Goal: Use online tool/utility

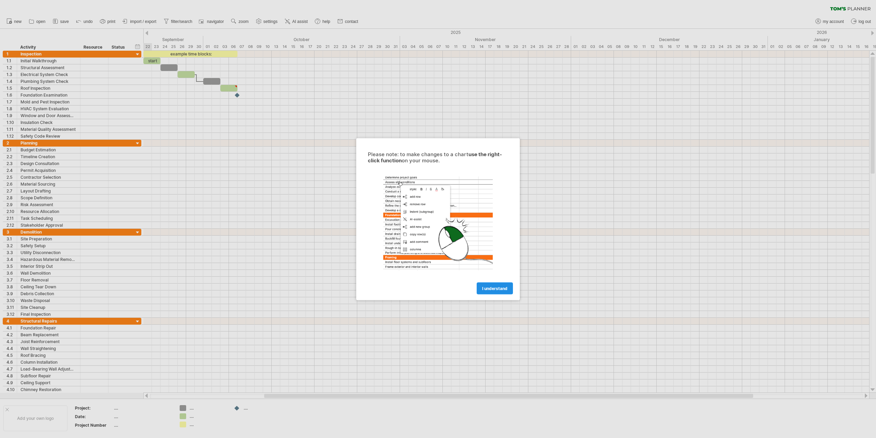
click at [499, 283] on link "I understand" at bounding box center [495, 288] width 36 height 12
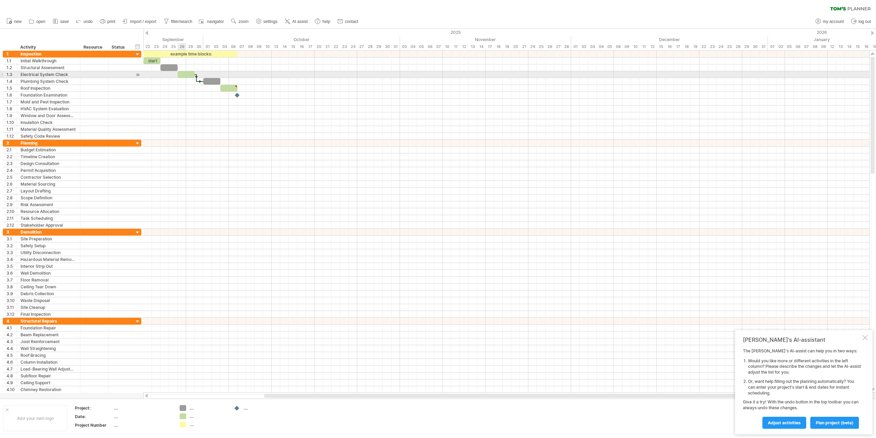
click at [183, 74] on div at bounding box center [186, 74] width 17 height 7
click at [215, 82] on div at bounding box center [211, 81] width 17 height 7
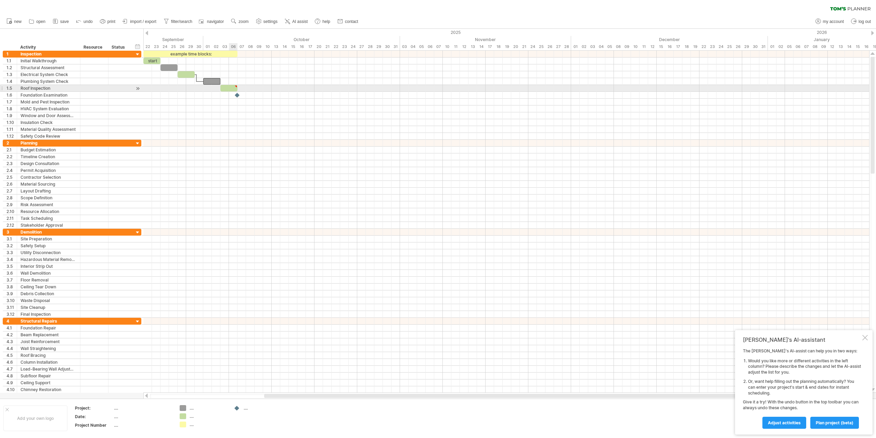
click at [231, 89] on div at bounding box center [228, 88] width 17 height 7
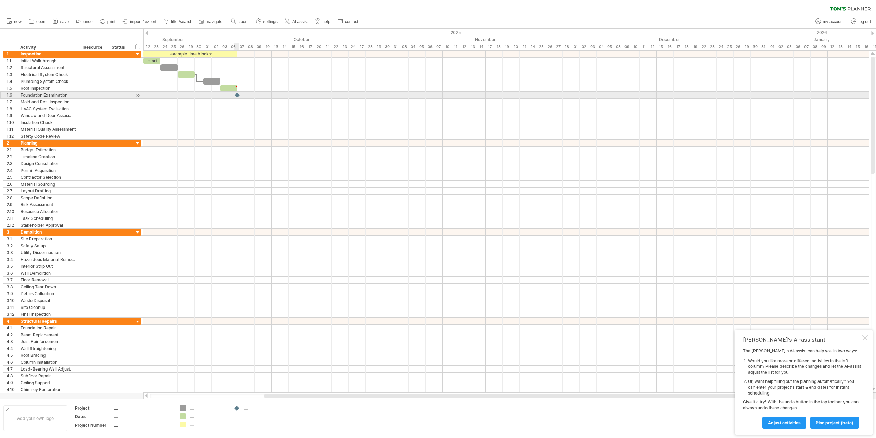
click at [237, 95] on div at bounding box center [238, 95] width 8 height 7
click at [258, 103] on div at bounding box center [506, 102] width 726 height 7
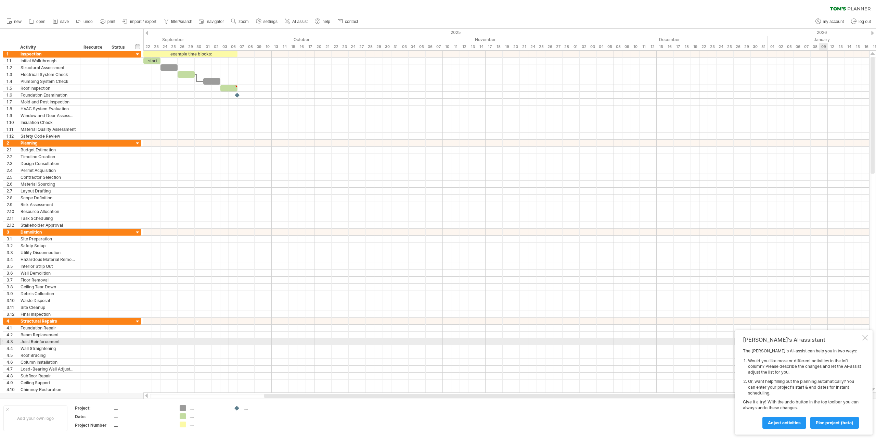
click at [867, 338] on div at bounding box center [864, 337] width 5 height 5
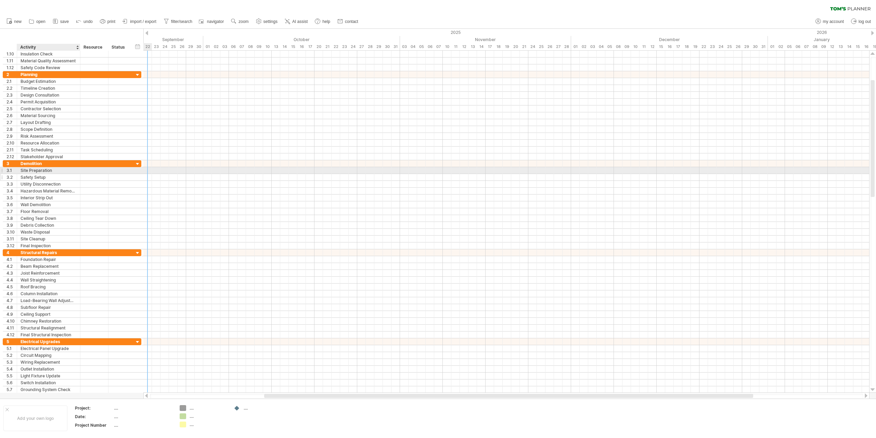
click at [79, 176] on div at bounding box center [79, 177] width 3 height 7
click at [37, 176] on div "Safety Setup" at bounding box center [49, 177] width 56 height 7
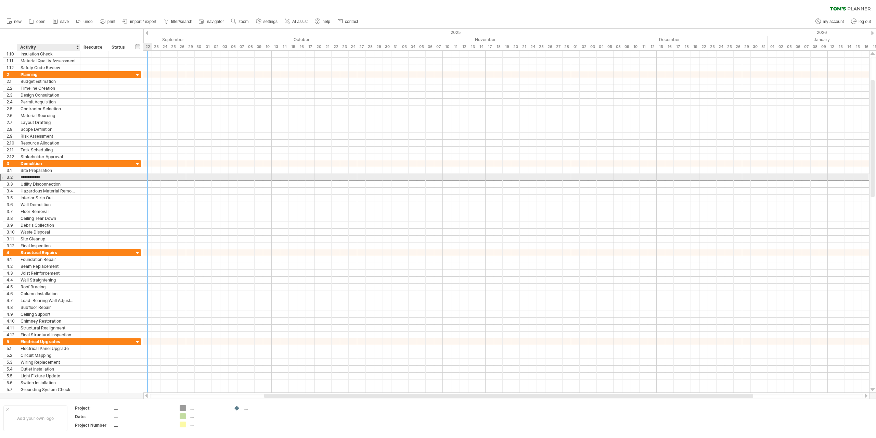
click at [37, 176] on input "**********" at bounding box center [49, 177] width 56 height 7
click at [28, 177] on input "**********" at bounding box center [49, 177] width 56 height 7
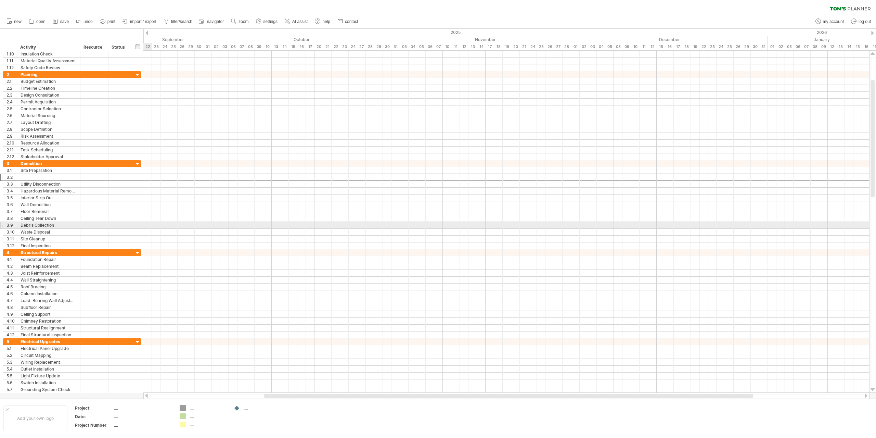
click at [159, 232] on div at bounding box center [506, 232] width 726 height 7
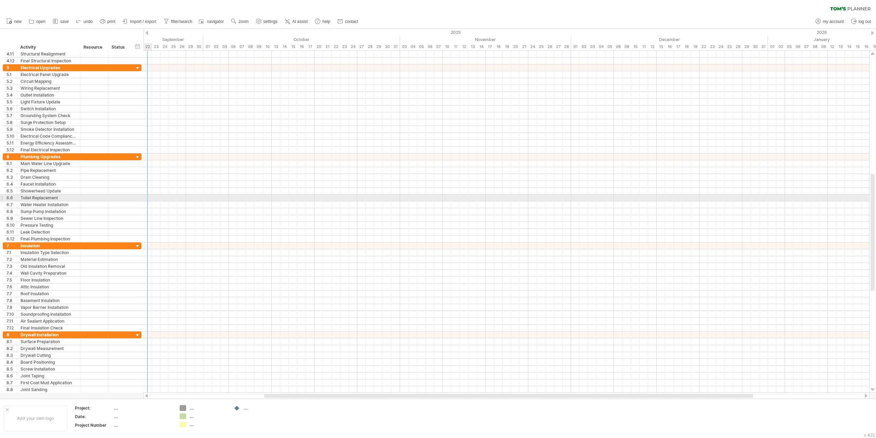
click at [1, 197] on div at bounding box center [1, 197] width 3 height 7
click at [237, 187] on div at bounding box center [506, 184] width 726 height 7
